Goal: Information Seeking & Learning: Learn about a topic

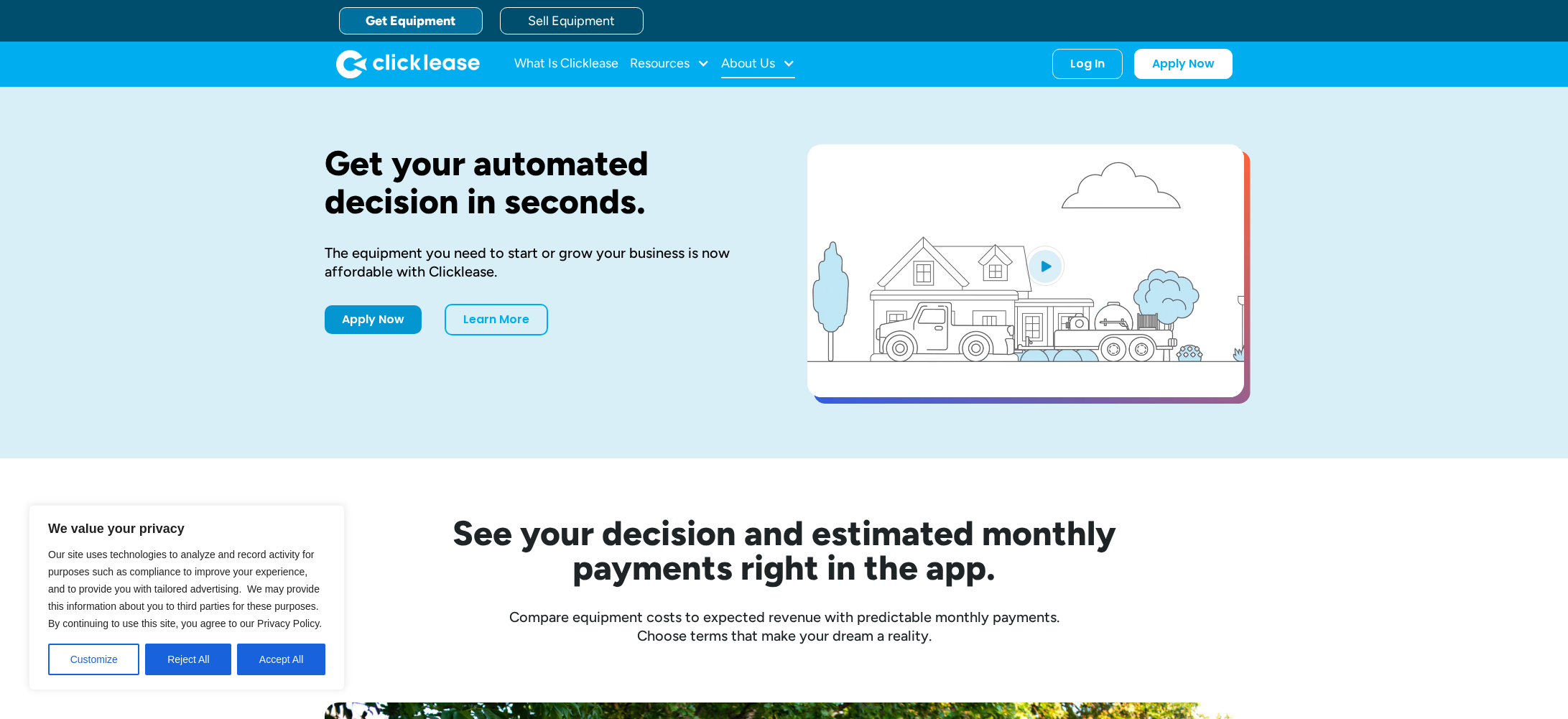
click at [784, 68] on div at bounding box center [789, 63] width 13 height 13
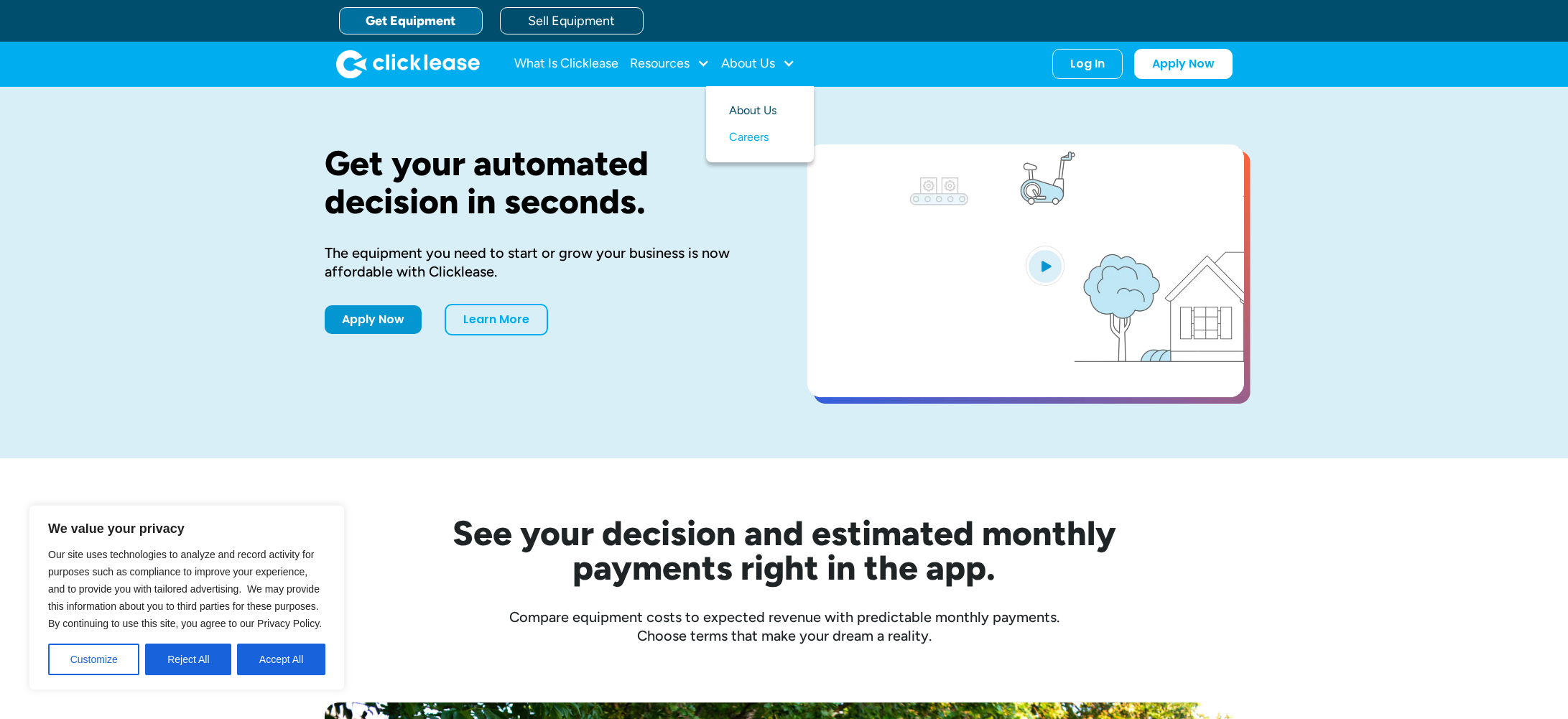
click at [766, 117] on link "About Us" at bounding box center [760, 111] width 62 height 27
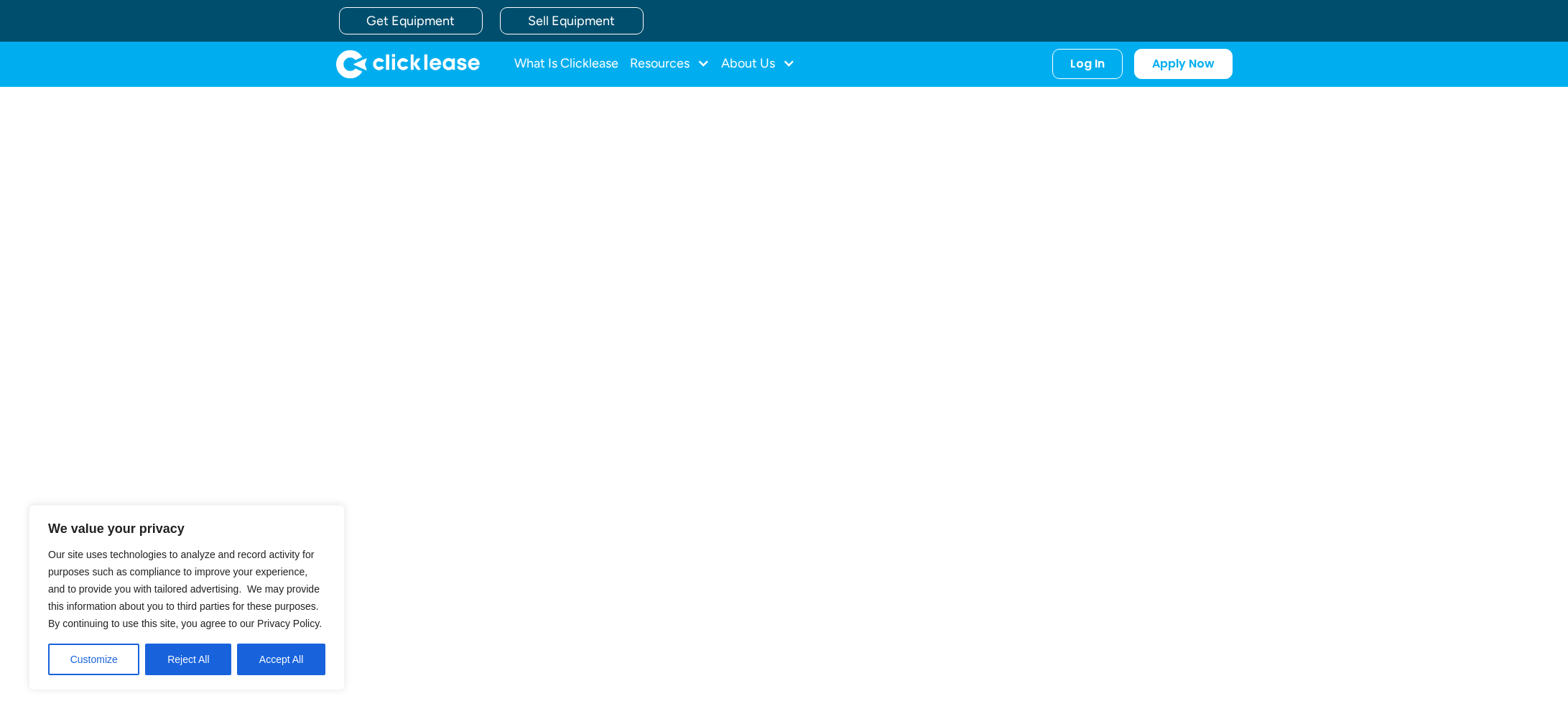
scroll to position [470, 0]
